Goal: Navigation & Orientation: Find specific page/section

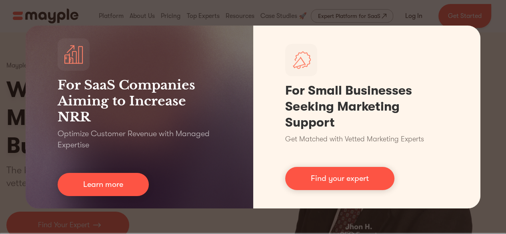
click at [85, 213] on div "For SaaS Companies Aiming to Increase NRR Optimize Customer Revenue with Manage…" at bounding box center [253, 117] width 506 height 234
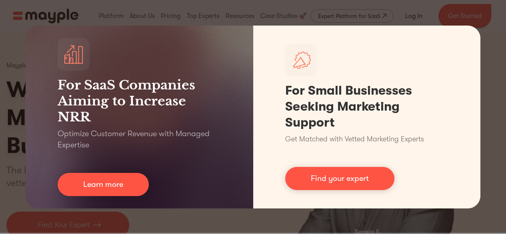
click at [186, 24] on div "For SaaS Companies Aiming to Increase NRR Optimize Customer Revenue with Manage…" at bounding box center [253, 117] width 506 height 234
click at [245, 18] on div "For SaaS Companies Aiming to Increase NRR Optimize Customer Revenue with Manage…" at bounding box center [253, 117] width 506 height 234
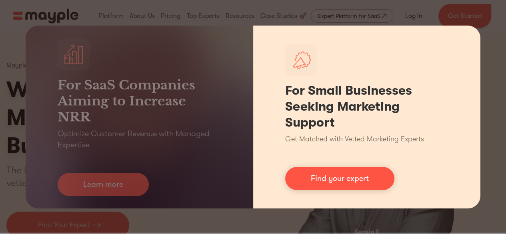
click at [465, 41] on div "For Small Businesses Seeking Marketing Support Get Matched with Vetted Marketin…" at bounding box center [366, 117] width 227 height 183
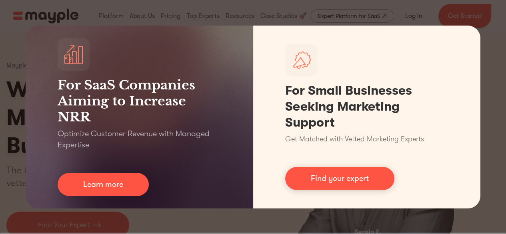
click at [480, 12] on div "For SaaS Companies Aiming to Increase NRR Optimize Customer Revenue with Manage…" at bounding box center [253, 117] width 506 height 234
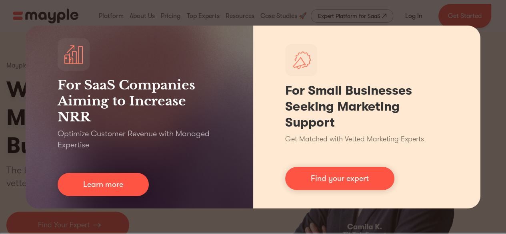
drag, startPoint x: 493, startPoint y: 8, endPoint x: 424, endPoint y: 58, distance: 85.2
click at [483, 22] on div "For SaaS Companies Aiming to Increase NRR Optimize Customer Revenue with Manage…" at bounding box center [253, 117] width 506 height 234
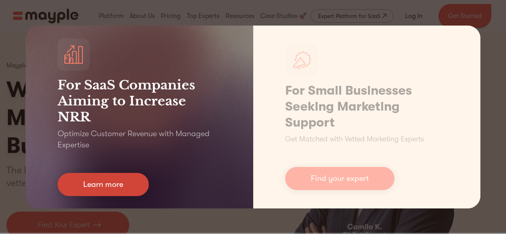
click at [97, 182] on link "Learn more" at bounding box center [103, 184] width 91 height 23
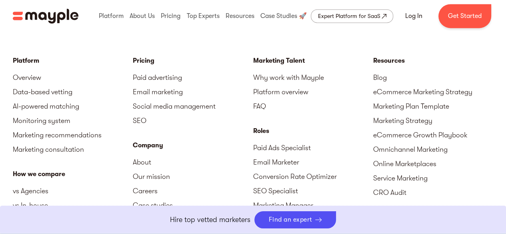
scroll to position [3527, 0]
click at [385, 74] on link "Blog" at bounding box center [433, 78] width 120 height 14
